Goal: Find specific page/section: Find specific page/section

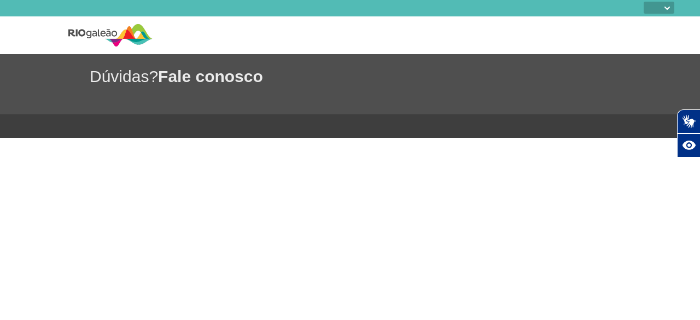
select select
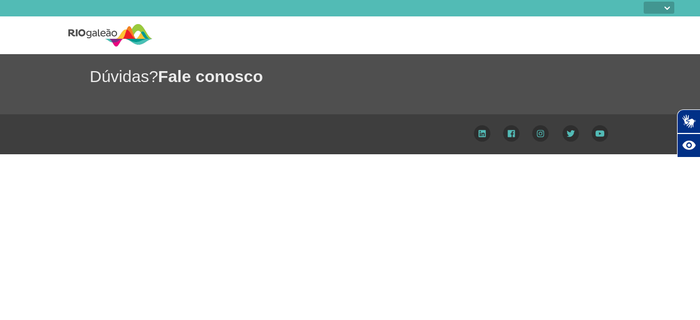
select select
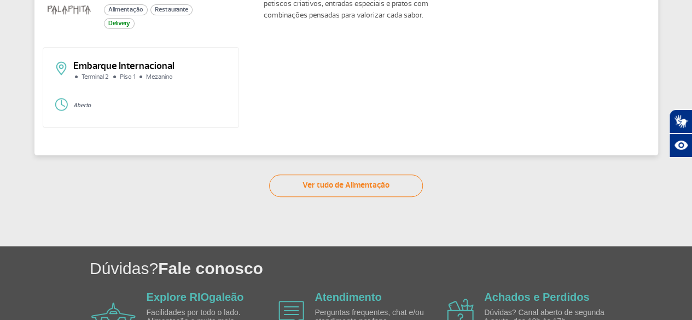
scroll to position [102, 0]
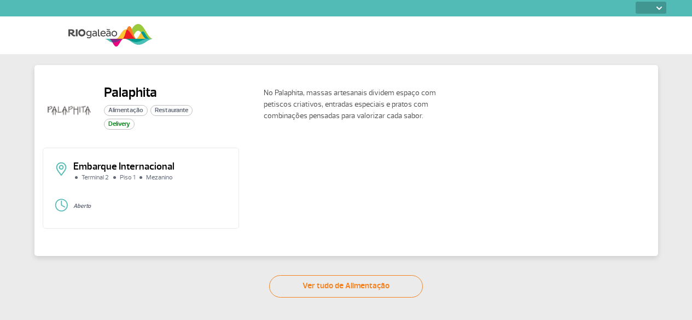
select select
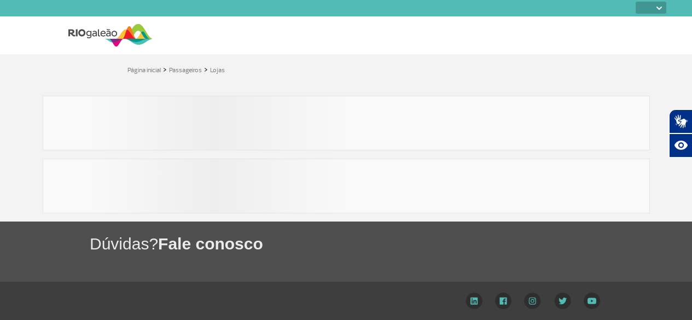
select select
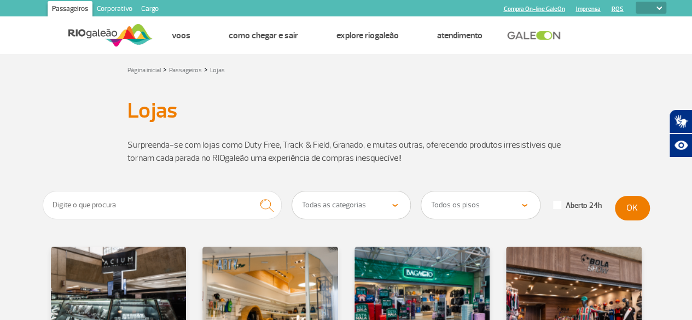
click at [387, 216] on select "Todas as categorias Cosmético e Beleza Eletrônicos Livros e Revistas Moda e Ace…" at bounding box center [351, 204] width 119 height 27
click at [292, 191] on select "Todas as categorias Cosmético e Beleza Eletrônicos Livros e Revistas Moda e Ace…" at bounding box center [351, 204] width 119 height 27
click at [510, 213] on select "Todos os pisos Área Pública (antes do Raio-X) Desembarque Área Pública Desembar…" at bounding box center [480, 204] width 119 height 27
click at [606, 121] on div "Lojas Lojas" at bounding box center [346, 111] width 607 height 30
click at [631, 206] on button "OK" at bounding box center [632, 208] width 35 height 25
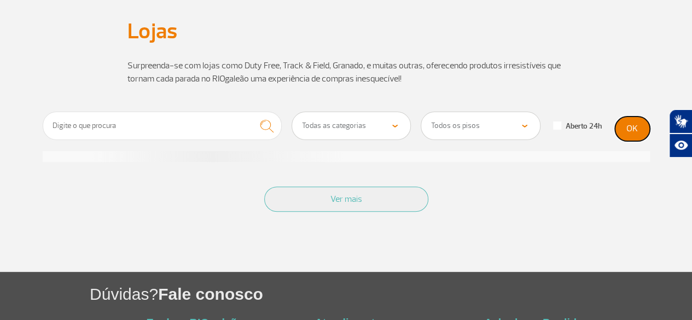
scroll to position [85, 0]
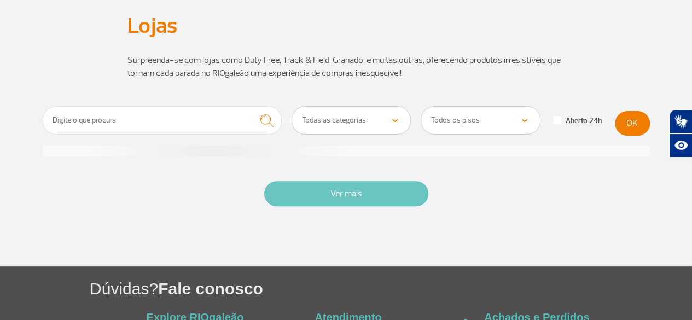
click at [409, 191] on button "Ver mais" at bounding box center [346, 193] width 164 height 25
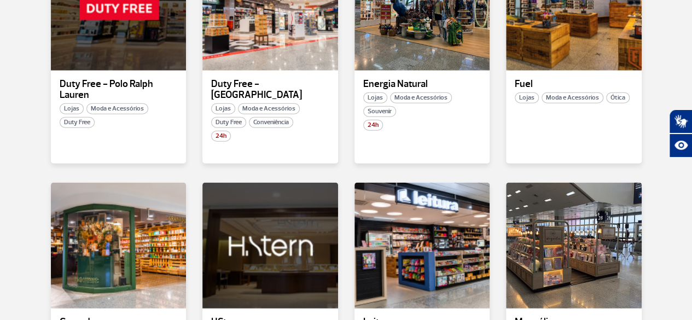
scroll to position [1238, 0]
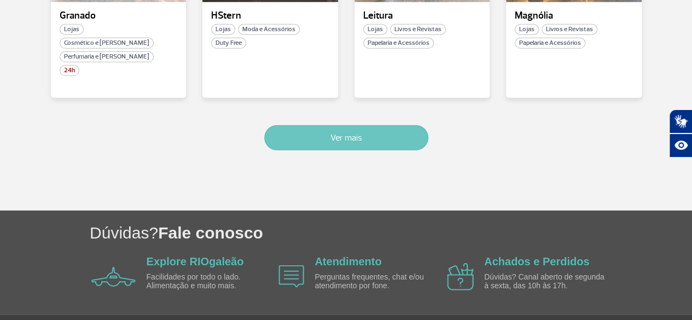
click at [381, 125] on button "Ver mais" at bounding box center [346, 137] width 164 height 25
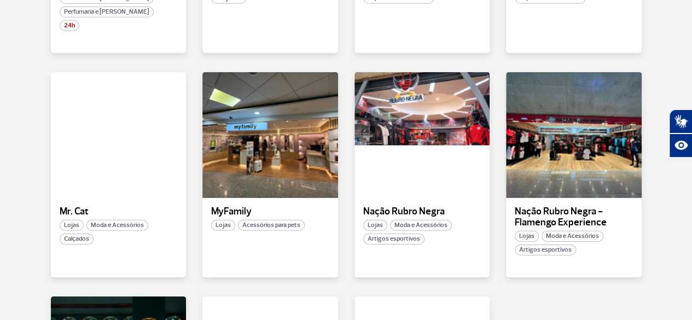
scroll to position [1584, 0]
